Goal: Task Accomplishment & Management: Manage account settings

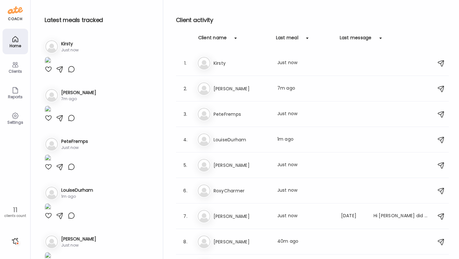
click at [17, 72] on div "Clients" at bounding box center [15, 71] width 23 height 4
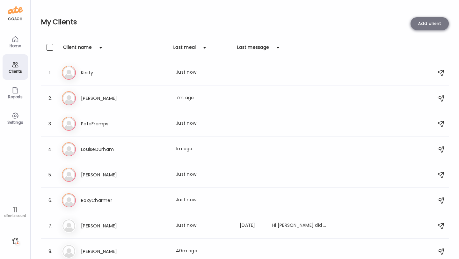
click at [433, 25] on div "Add client" at bounding box center [430, 23] width 38 height 13
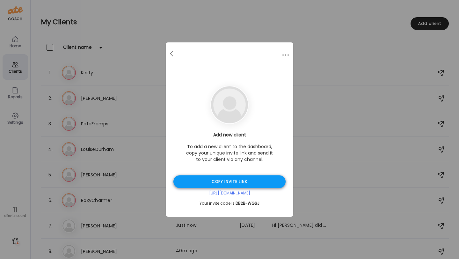
click at [233, 177] on div "Copy invite link" at bounding box center [230, 181] width 112 height 13
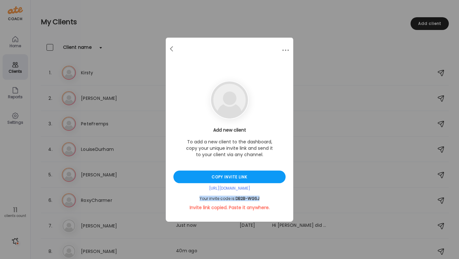
drag, startPoint x: 263, startPoint y: 199, endPoint x: 190, endPoint y: 198, distance: 73.1
click at [190, 198] on div "Your invite code is: DB2B-WGSJ" at bounding box center [230, 198] width 112 height 5
copy div "Your invite code is: DB2B-WGSJ"
click at [174, 48] on div at bounding box center [172, 49] width 13 height 13
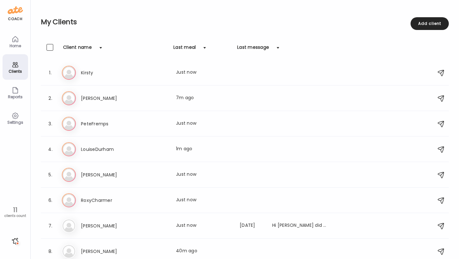
click at [18, 35] on div "Home" at bounding box center [16, 42] width 26 height 26
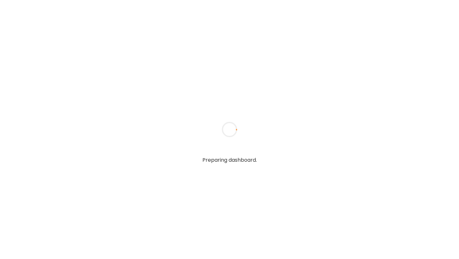
type input "**********"
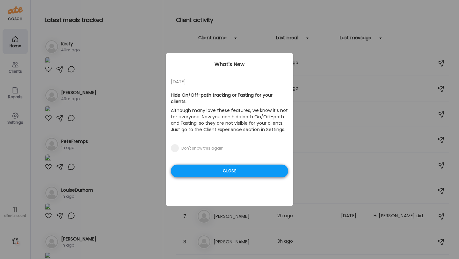
click at [236, 165] on div "Close" at bounding box center [229, 171] width 117 height 13
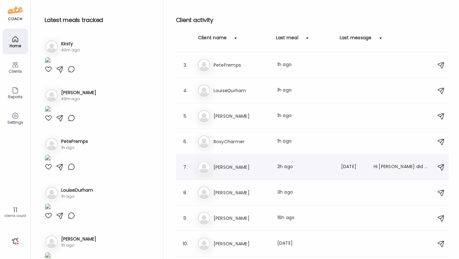
scroll to position [69, 0]
